Goal: Task Accomplishment & Management: Manage account settings

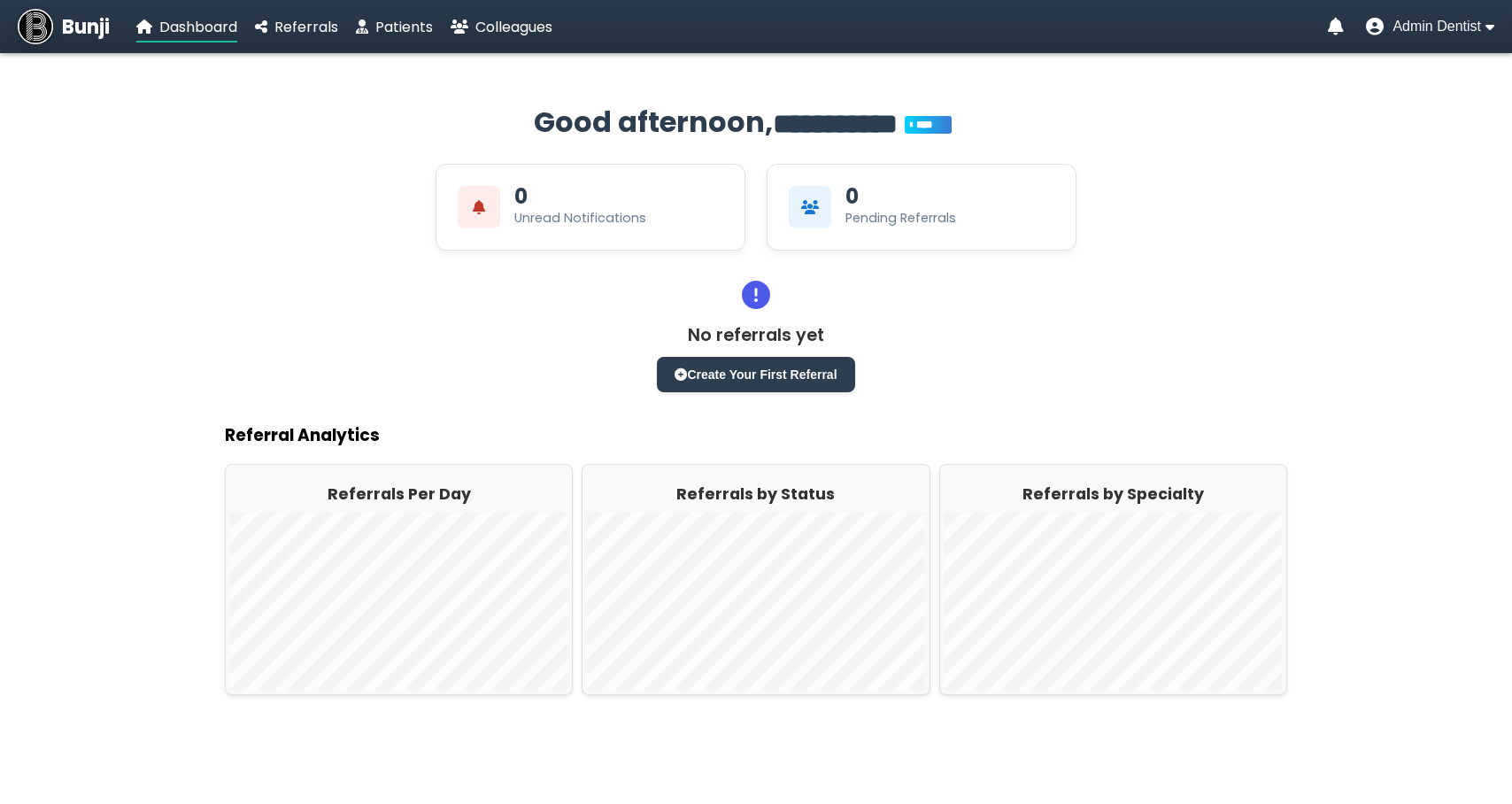
click at [1412, 39] on nav "Bunji Dashboard Referrals Patients Colleagues Admin Dentist" at bounding box center [756, 26] width 1512 height 53
click at [1426, 31] on span "Admin Dentist" at bounding box center [1437, 26] width 88 height 16
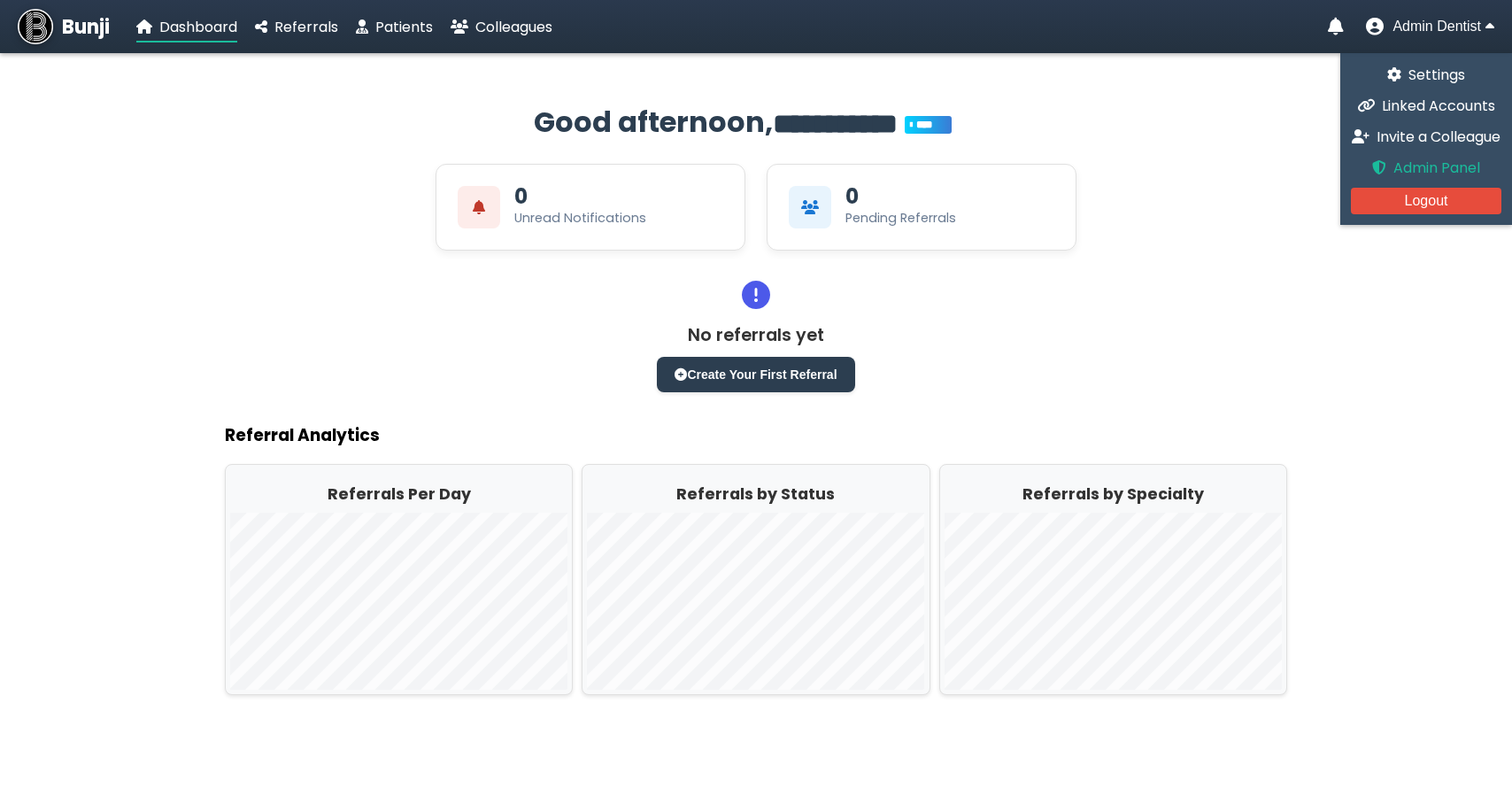
click at [1380, 164] on icon at bounding box center [1379, 166] width 14 height 14
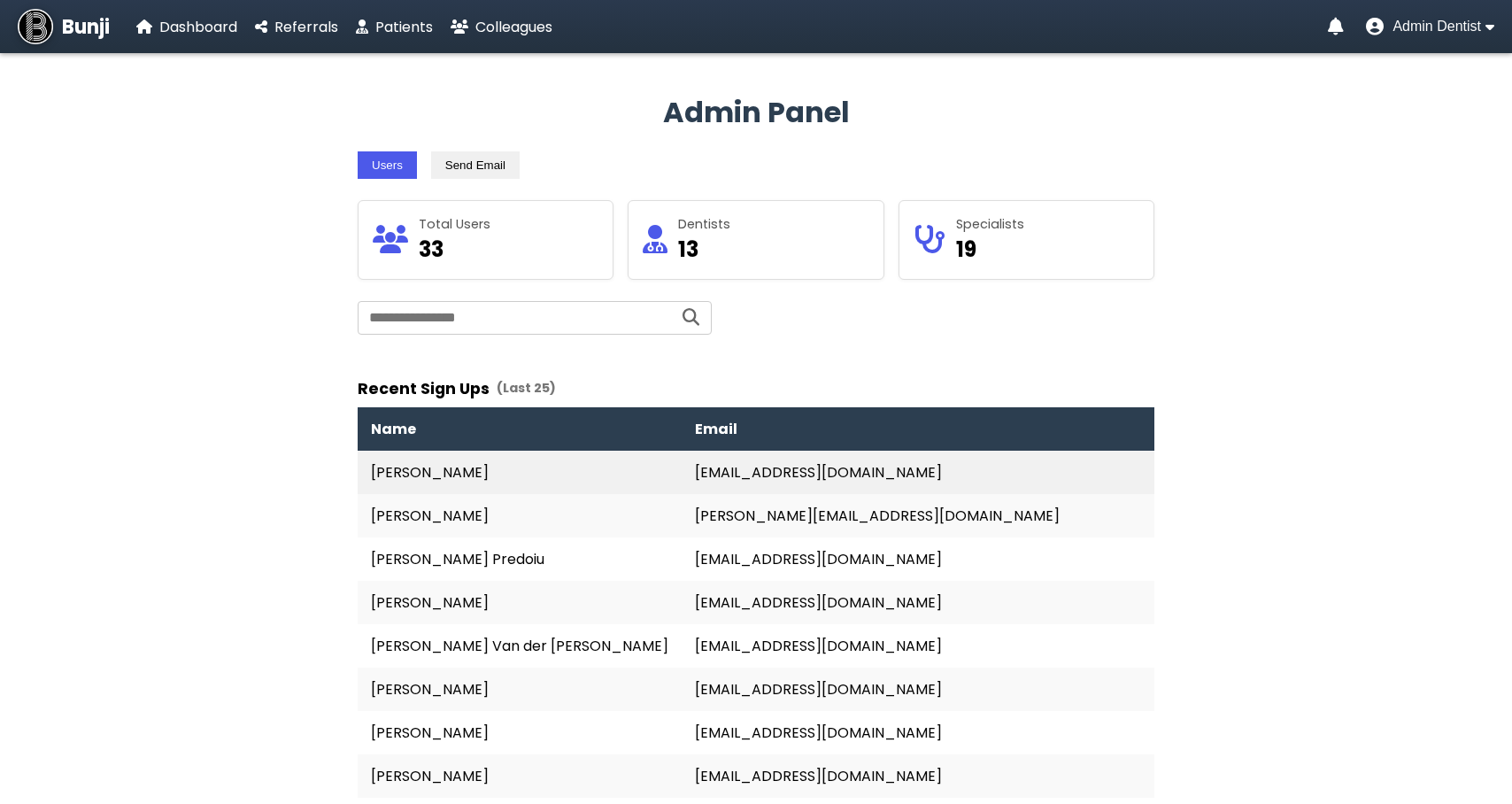
click at [528, 471] on td "[PERSON_NAME]" at bounding box center [519, 472] width 324 height 44
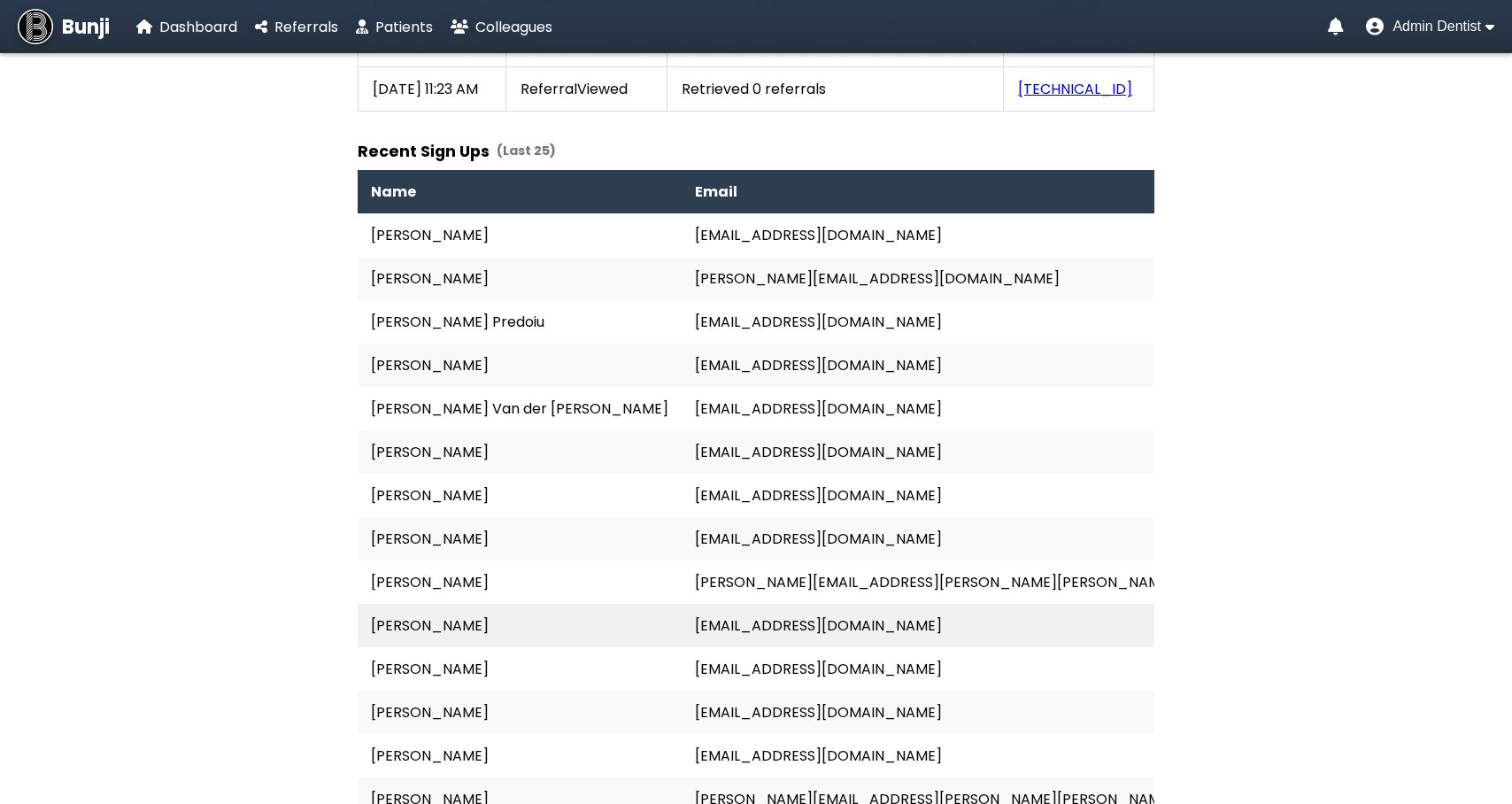
scroll to position [2910, 0]
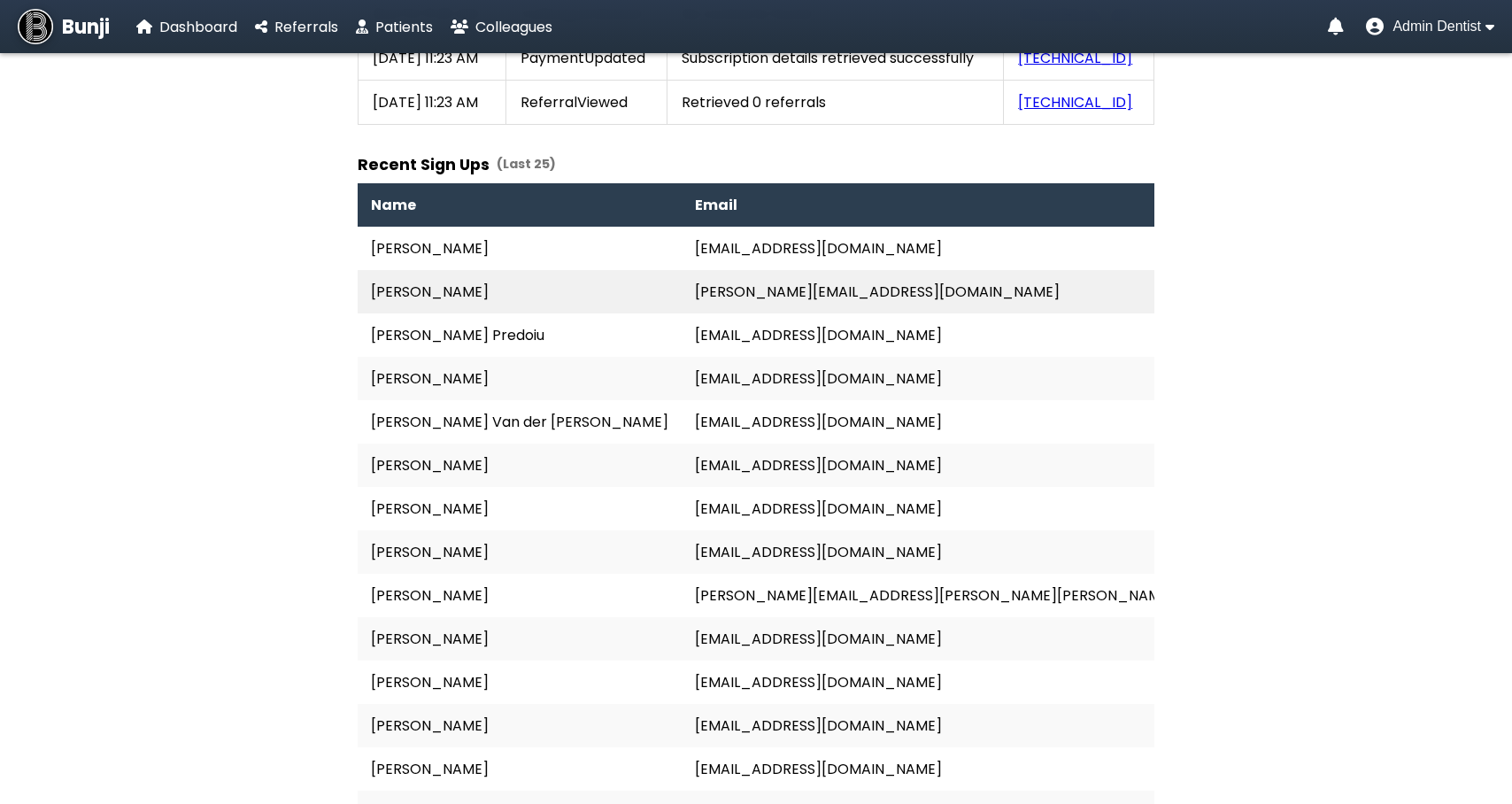
click at [682, 305] on td "[PERSON_NAME][EMAIL_ADDRESS][DOMAIN_NAME]" at bounding box center [995, 292] width 627 height 44
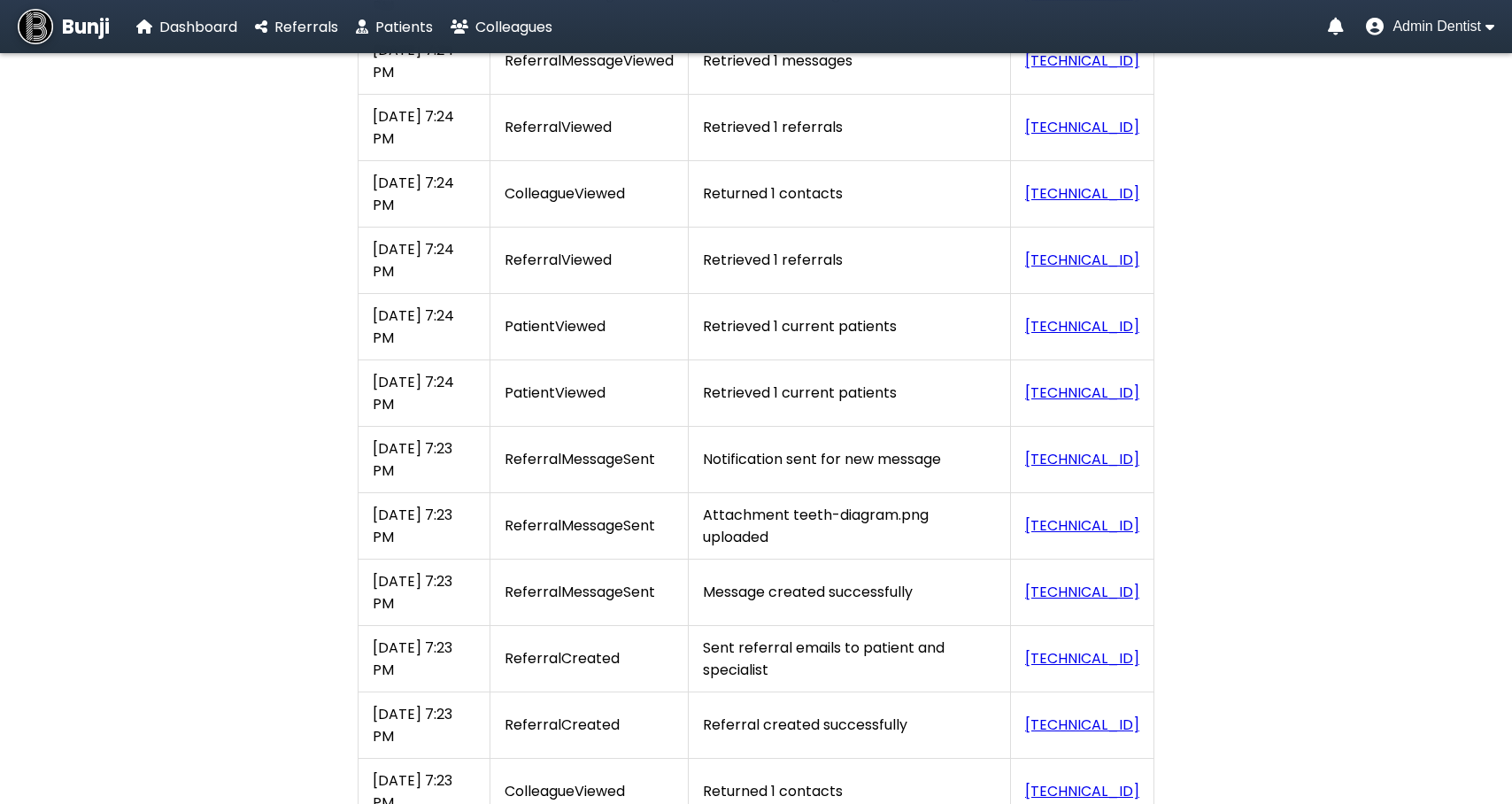
scroll to position [3109, 0]
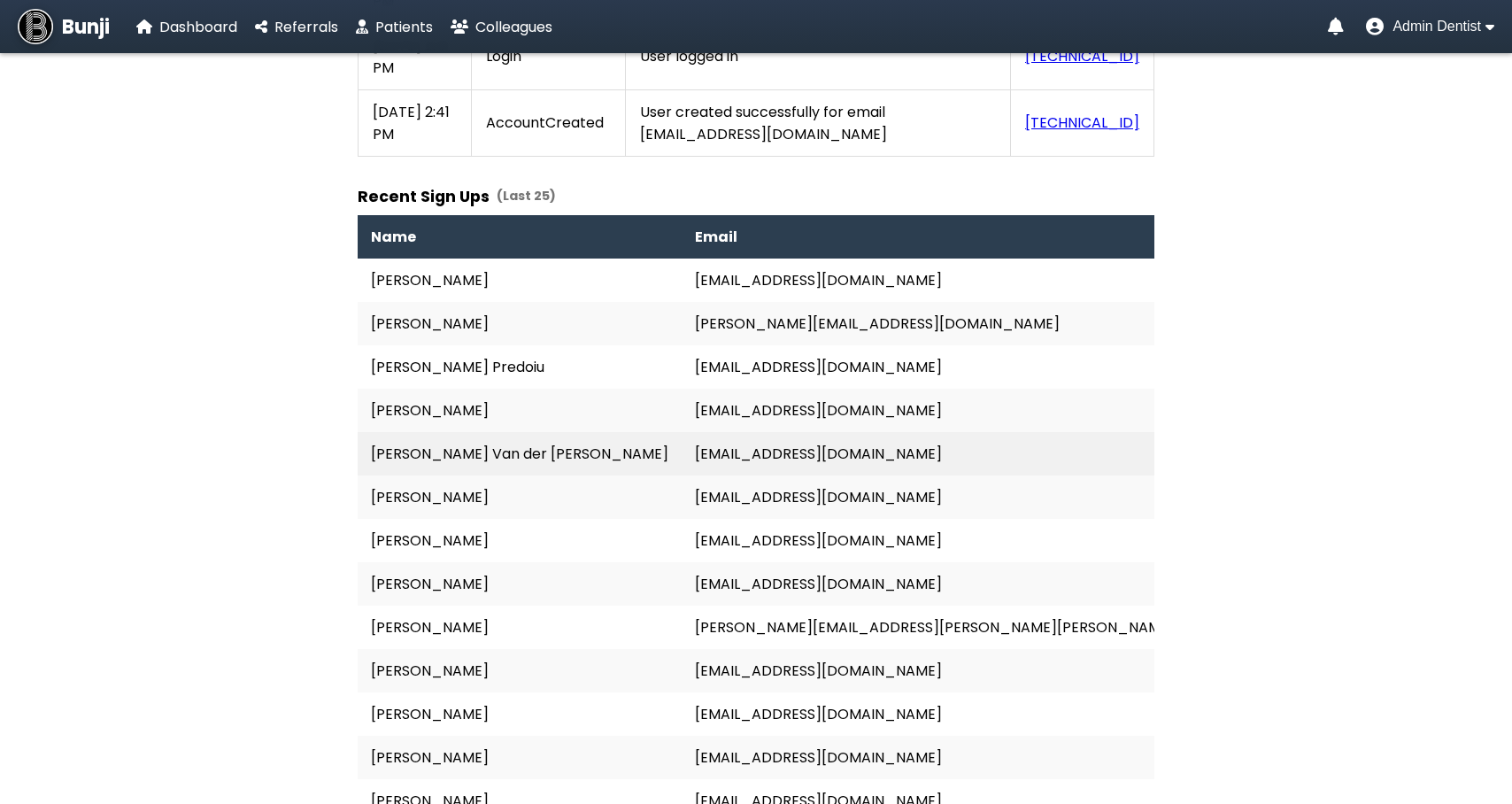
scroll to position [1848, 0]
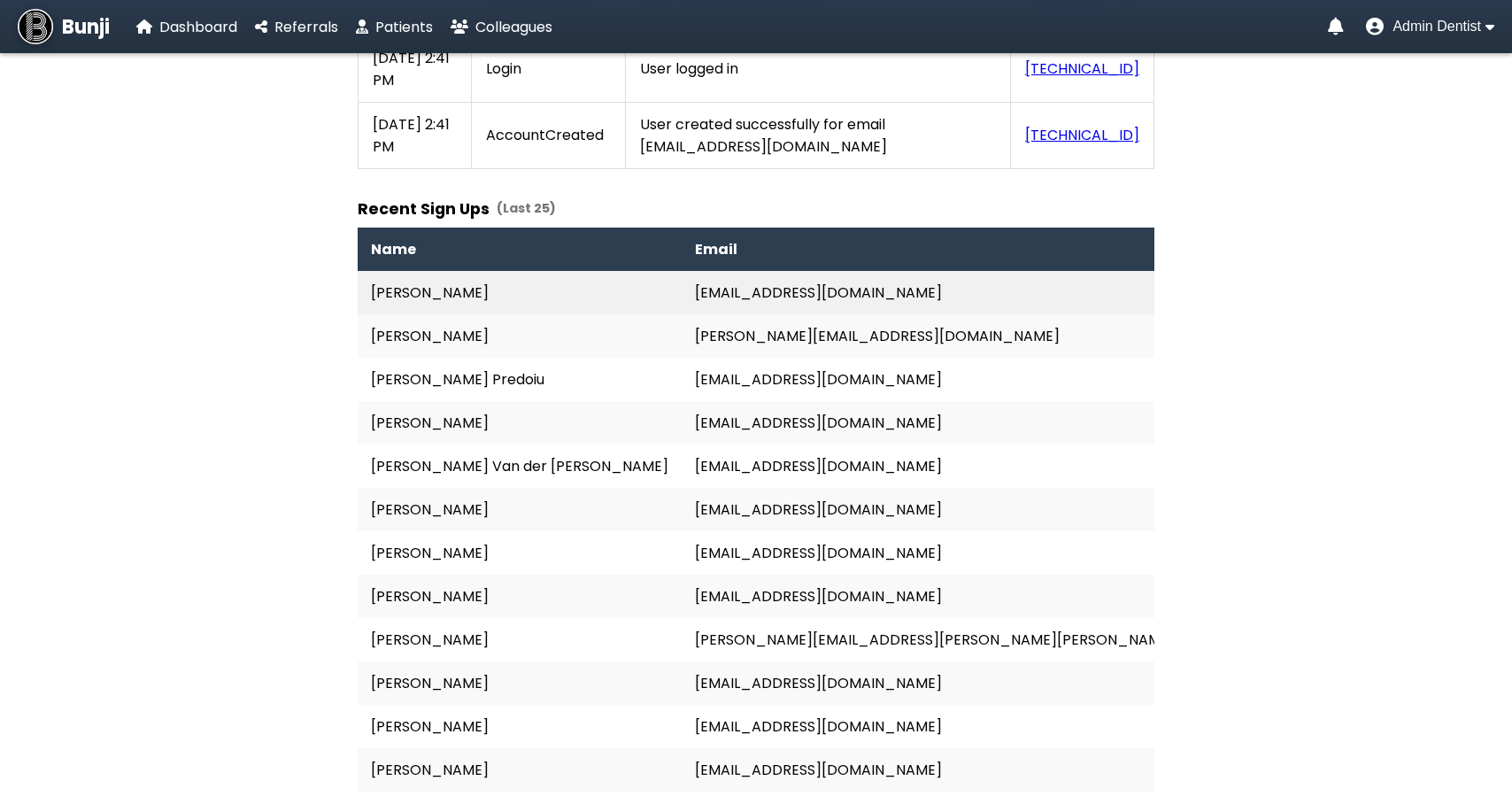
click at [698, 299] on td "[EMAIL_ADDRESS][DOMAIN_NAME]" at bounding box center [995, 293] width 627 height 44
type input "**********"
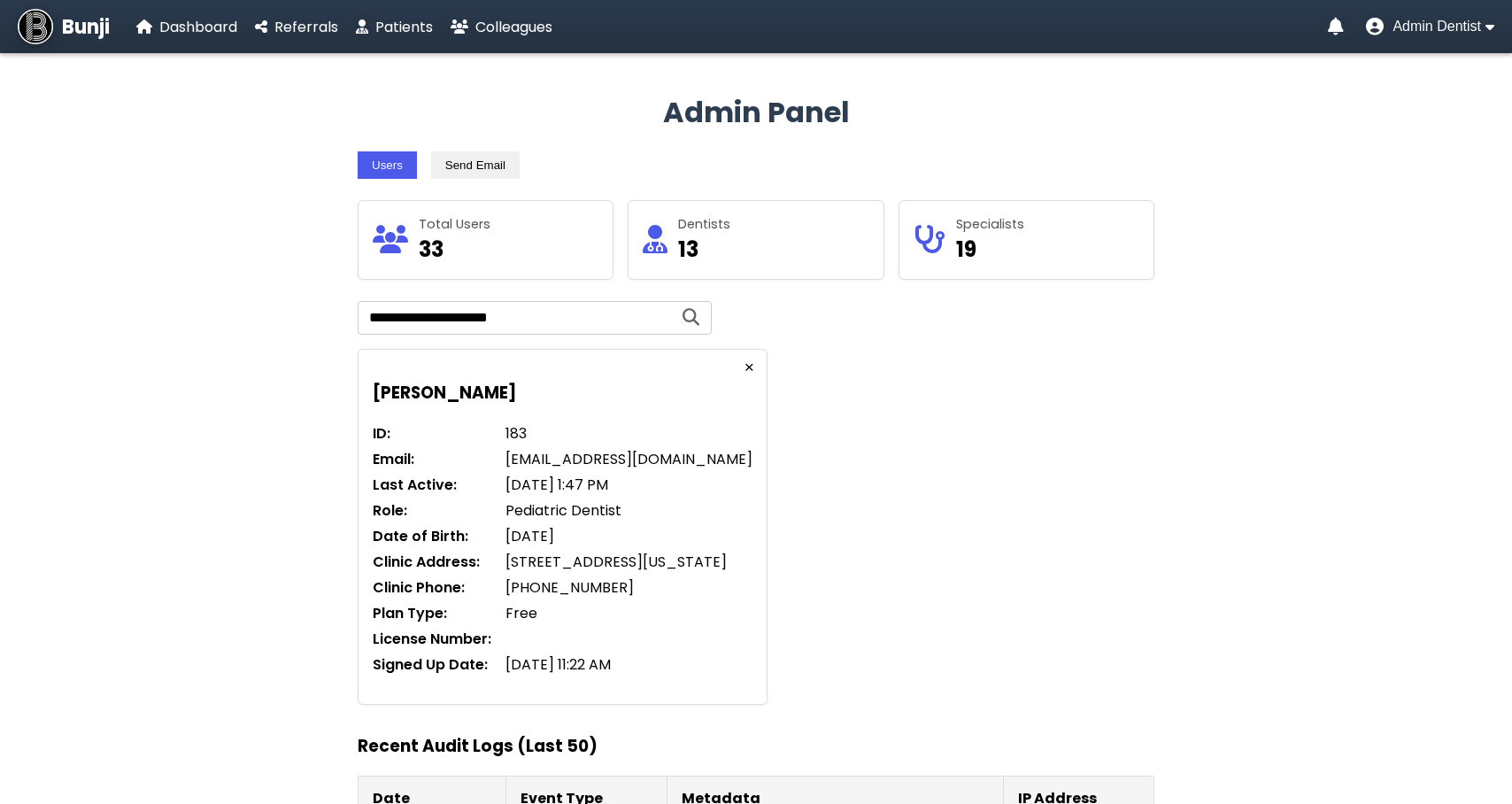
scroll to position [0, 0]
click at [191, 28] on span "Dashboard" at bounding box center [199, 27] width 78 height 20
